Goal: Information Seeking & Learning: Learn about a topic

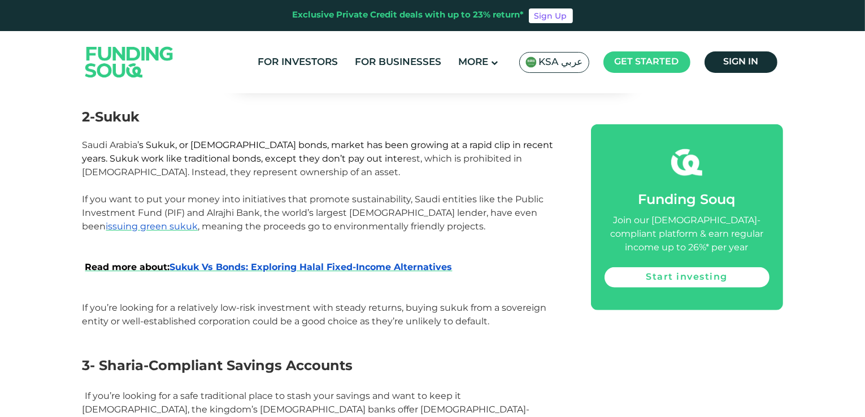
scroll to position [1017, 0]
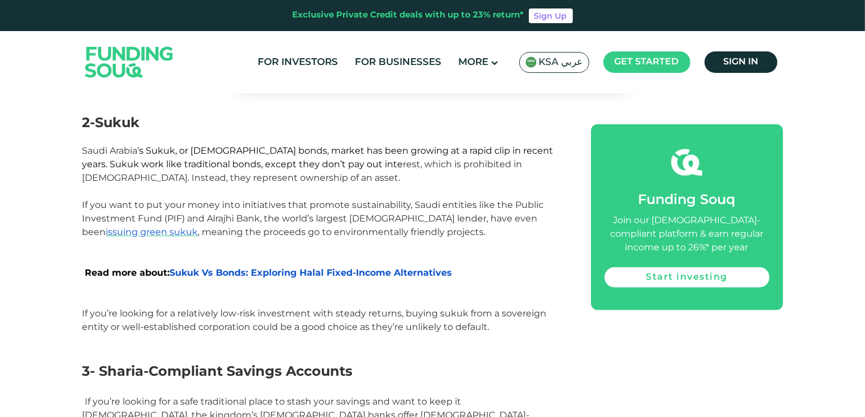
click at [330, 267] on span "Read more about: Sukuk Vs Bonds: Exploring Halal Fixed-Income Alternatives" at bounding box center [268, 272] width 367 height 11
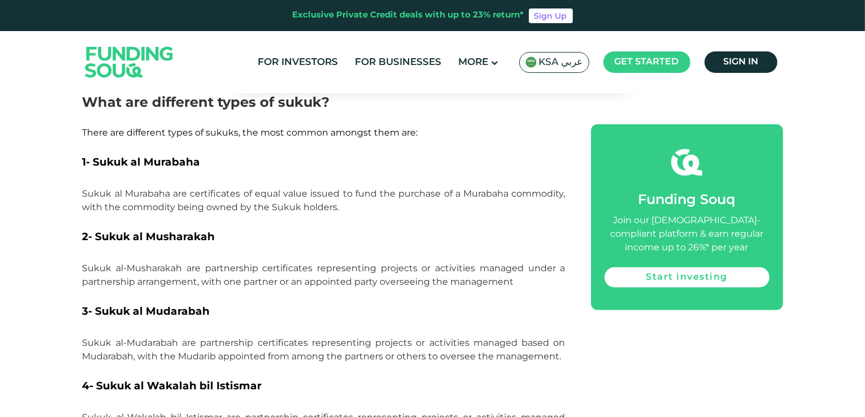
scroll to position [1187, 0]
